Goal: Find specific page/section: Find specific page/section

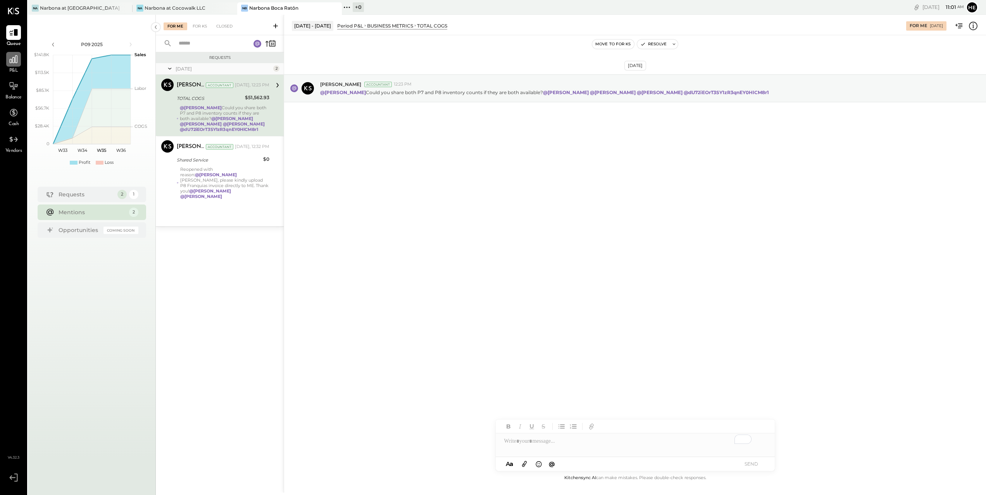
click at [8, 65] on div at bounding box center [13, 59] width 15 height 15
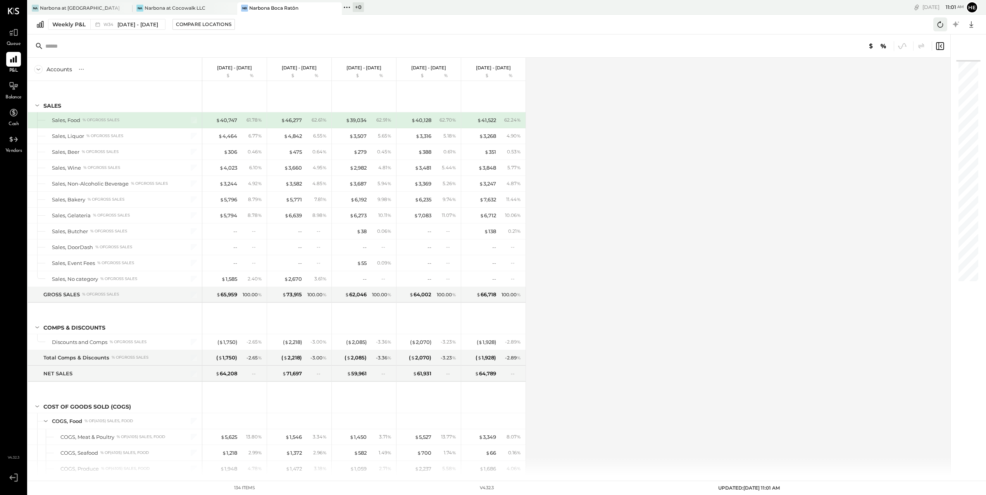
click at [936, 27] on icon at bounding box center [940, 24] width 10 height 10
click at [188, 7] on div "Narbona at Cocowalk LLC" at bounding box center [175, 8] width 61 height 7
